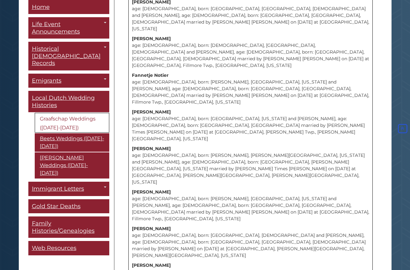
scroll to position [6497, 0]
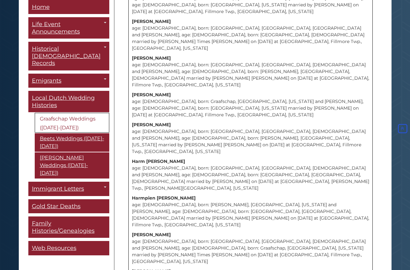
scroll to position [8844, 0]
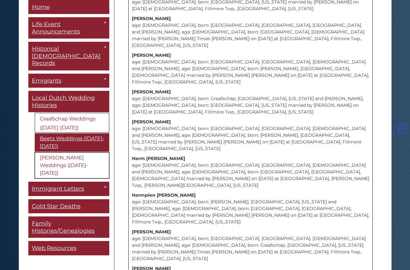
click at [68, 153] on link "[PERSON_NAME] Weddings ([DATE]-[DATE])" at bounding box center [72, 166] width 75 height 26
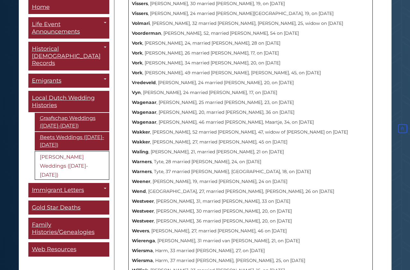
scroll to position [4360, 0]
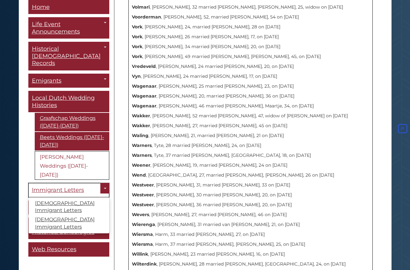
click at [69, 187] on span "Immigrant Letters" at bounding box center [58, 190] width 52 height 7
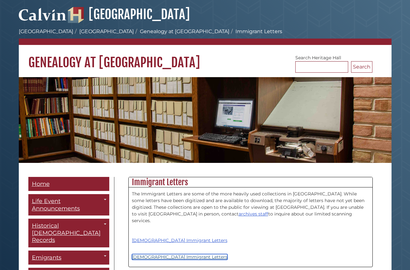
click at [163, 254] on link "[DEMOGRAPHIC_DATA] Immigrant Letters" at bounding box center [180, 257] width 96 height 6
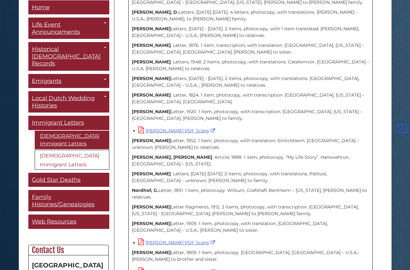
scroll to position [909, 0]
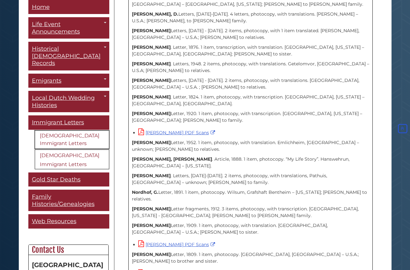
click at [58, 130] on link "[DEMOGRAPHIC_DATA] Immigrant Letters" at bounding box center [72, 139] width 75 height 18
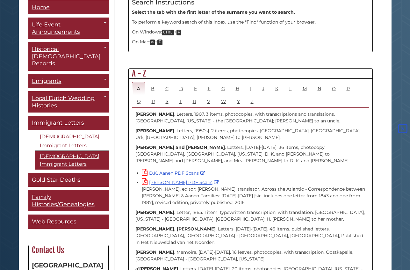
scroll to position [317, 0]
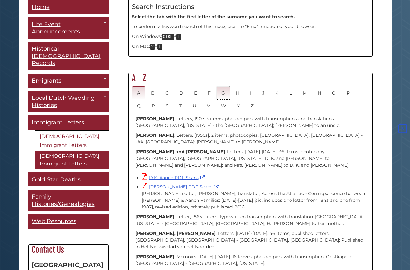
click at [221, 86] on link "G" at bounding box center [223, 92] width 14 height 13
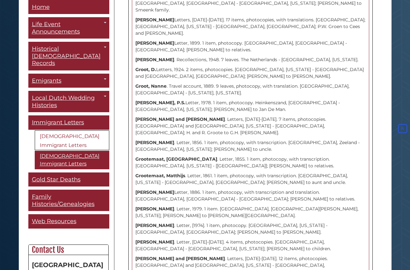
scroll to position [1226, 0]
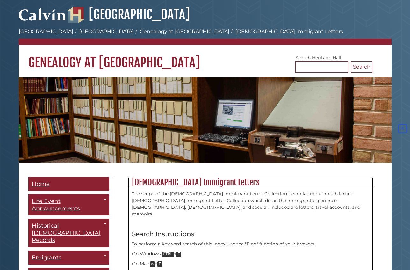
scroll to position [909, 0]
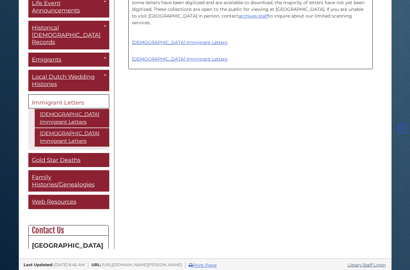
scroll to position [200, 0]
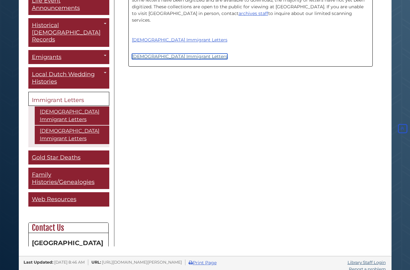
click at [157, 54] on link "[DEMOGRAPHIC_DATA] Immigrant Letters" at bounding box center [180, 57] width 96 height 6
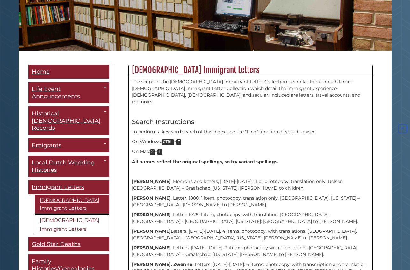
scroll to position [114, 0]
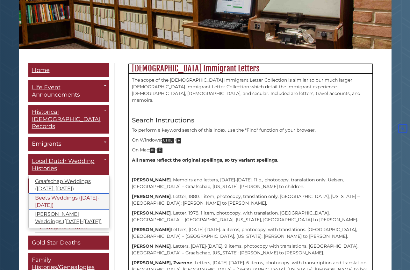
click at [48, 193] on link "Beets Weddings ([DATE]-[DATE])" at bounding box center [69, 201] width 81 height 17
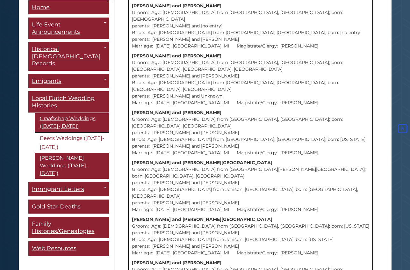
scroll to position [7678, 0]
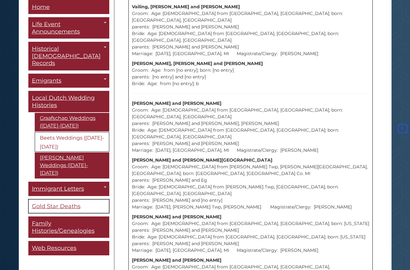
click at [66, 203] on span "Gold Star Deaths" at bounding box center [56, 206] width 49 height 7
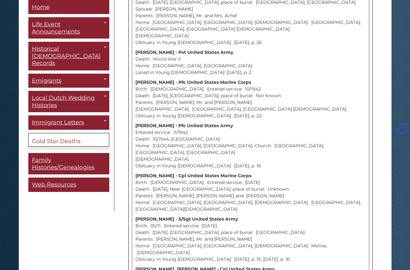
scroll to position [3265, 0]
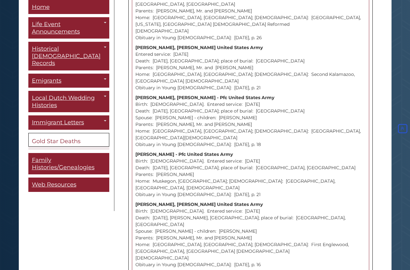
scroll to position [3600, 0]
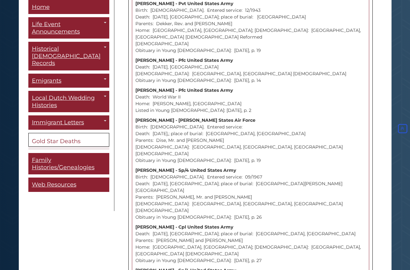
scroll to position [4166, 0]
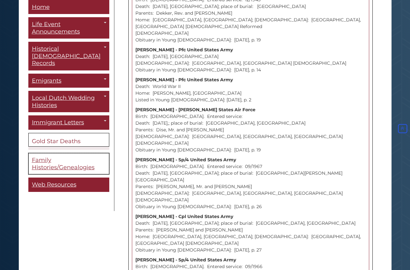
click at [57, 157] on span "Family Histories/Genealogies" at bounding box center [63, 164] width 63 height 14
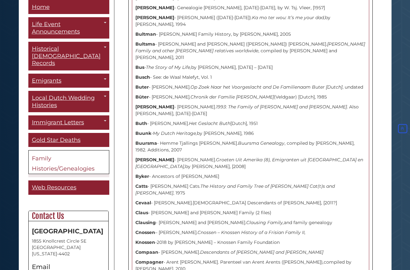
scroll to position [2763, 0]
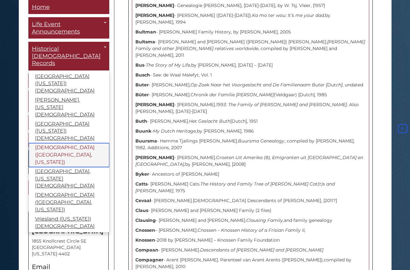
click at [62, 143] on link "[DEMOGRAPHIC_DATA] ([GEOGRAPHIC_DATA], [US_STATE])" at bounding box center [69, 155] width 81 height 24
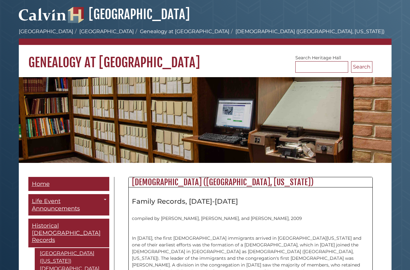
scroll to position [206, 0]
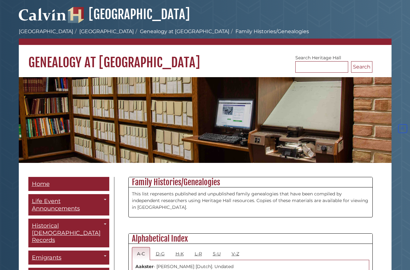
scroll to position [2763, 0]
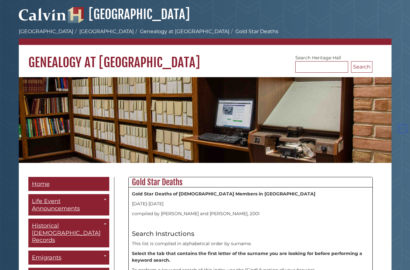
scroll to position [4166, 0]
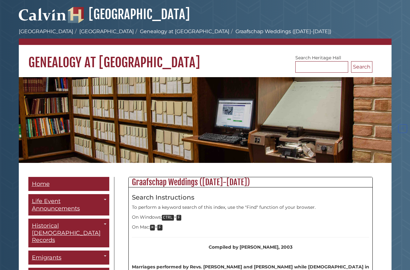
scroll to position [8844, 0]
